Goal: Task Accomplishment & Management: Use online tool/utility

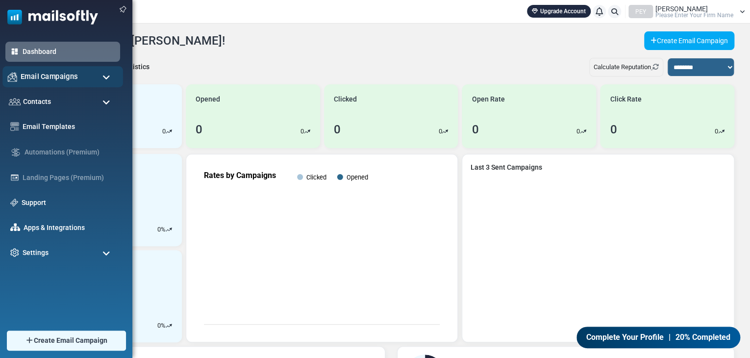
click at [78, 77] on div "Email Campaigns" at bounding box center [62, 76] width 121 height 21
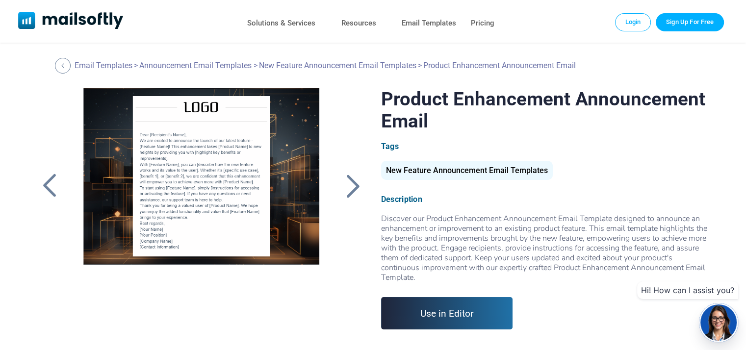
click at [230, 324] on div at bounding box center [201, 210] width 262 height 245
click at [441, 312] on link "Use in Editor" at bounding box center [447, 313] width 132 height 32
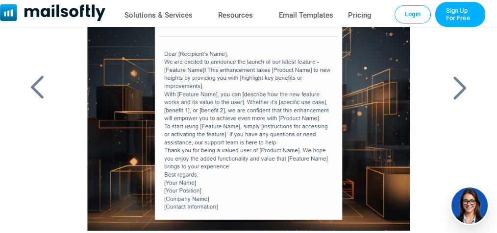
scroll to position [65, 0]
